Goal: Transaction & Acquisition: Book appointment/travel/reservation

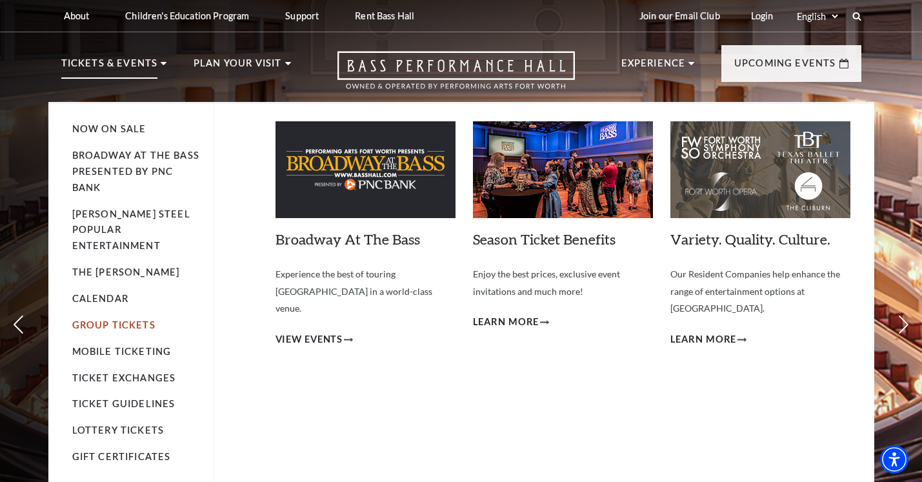
click at [91, 319] on link "Group Tickets" at bounding box center [113, 324] width 83 height 11
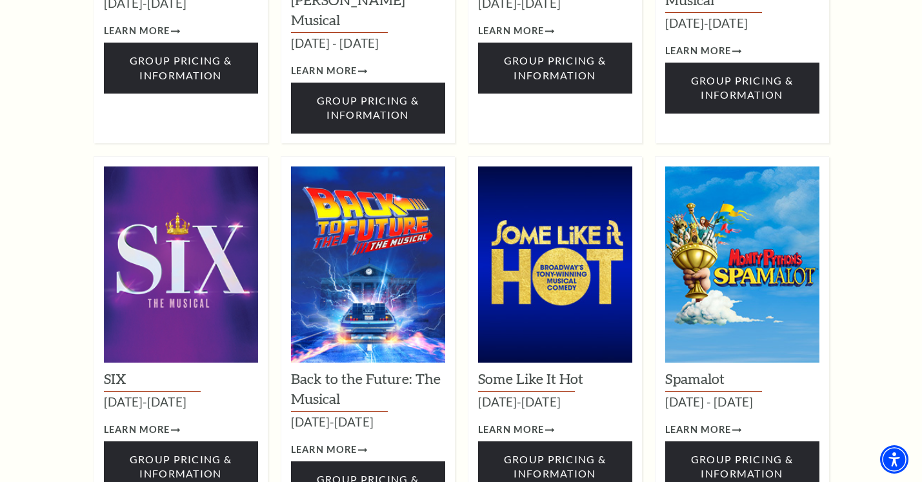
scroll to position [1254, 0]
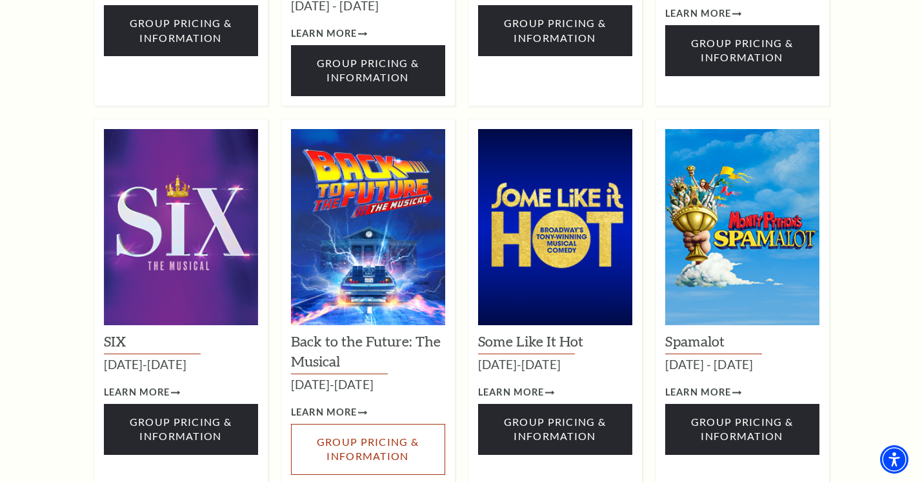
click at [407, 431] on link "Group Pricing & Information" at bounding box center [368, 449] width 154 height 51
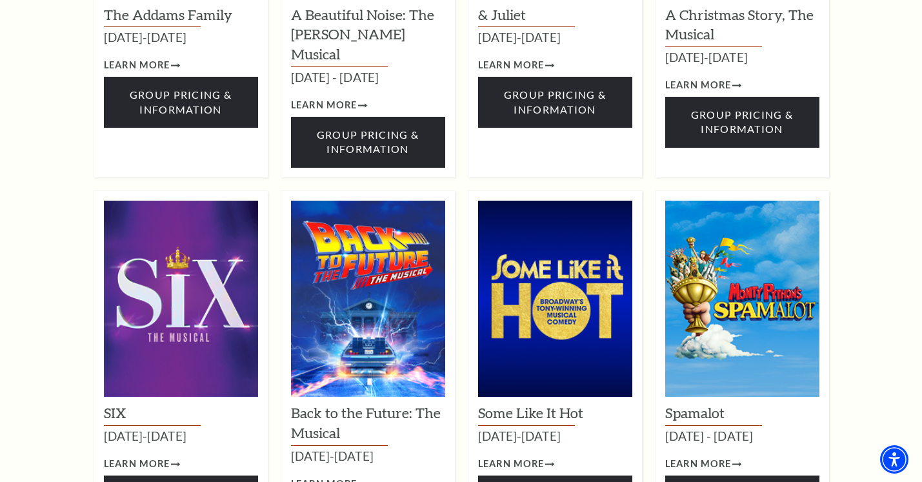
scroll to position [1281, 0]
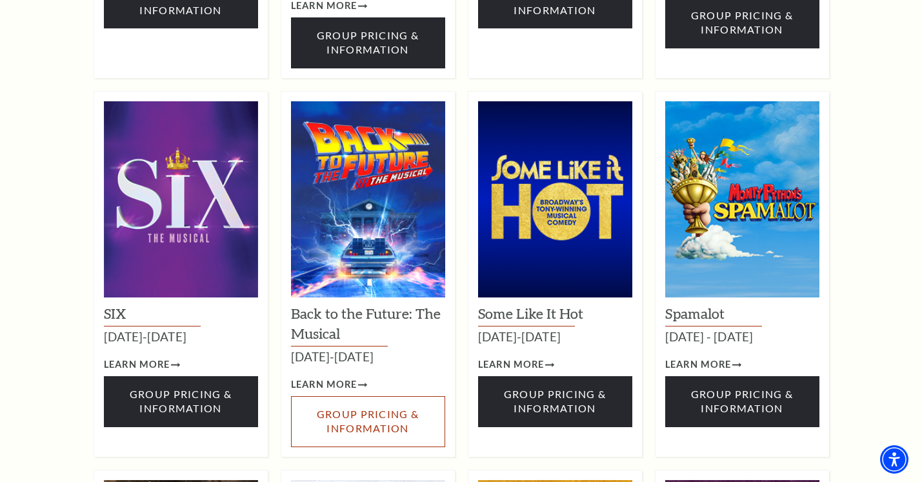
click at [353, 410] on link "Group Pricing & Information" at bounding box center [368, 421] width 154 height 51
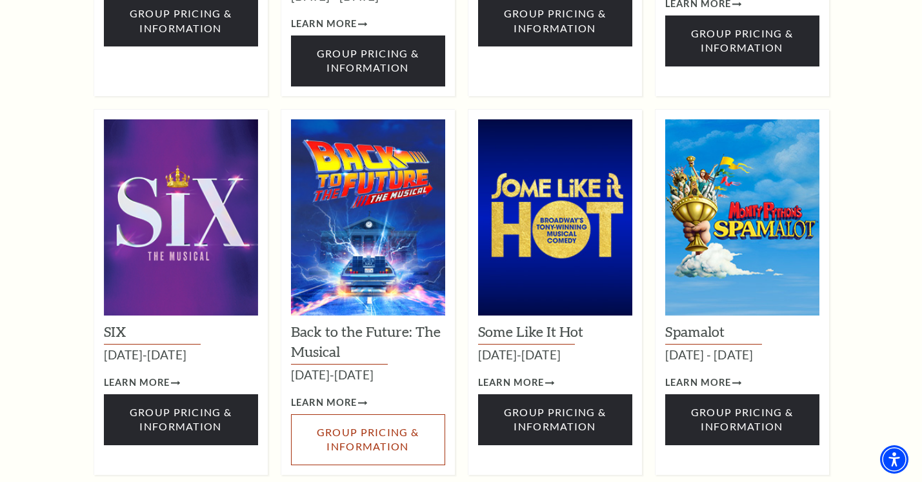
scroll to position [1340, 0]
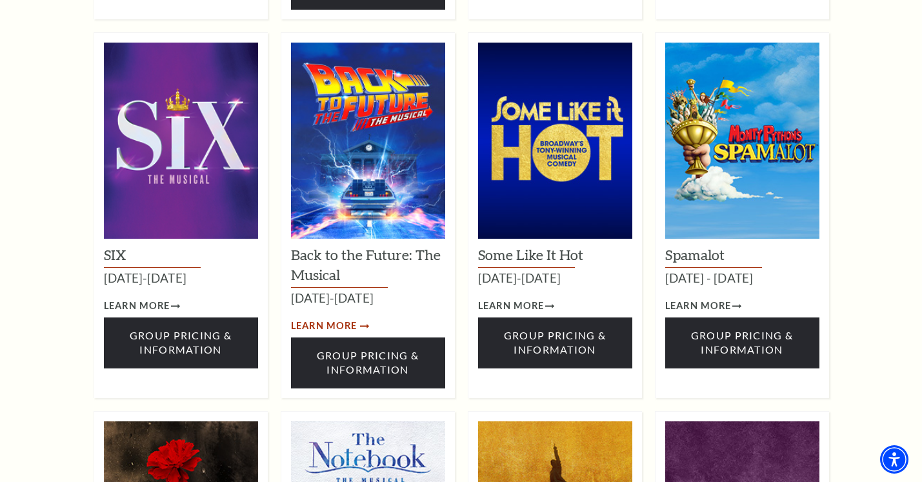
click at [306, 318] on span "Learn More" at bounding box center [324, 326] width 66 height 16
